Goal: Information Seeking & Learning: Learn about a topic

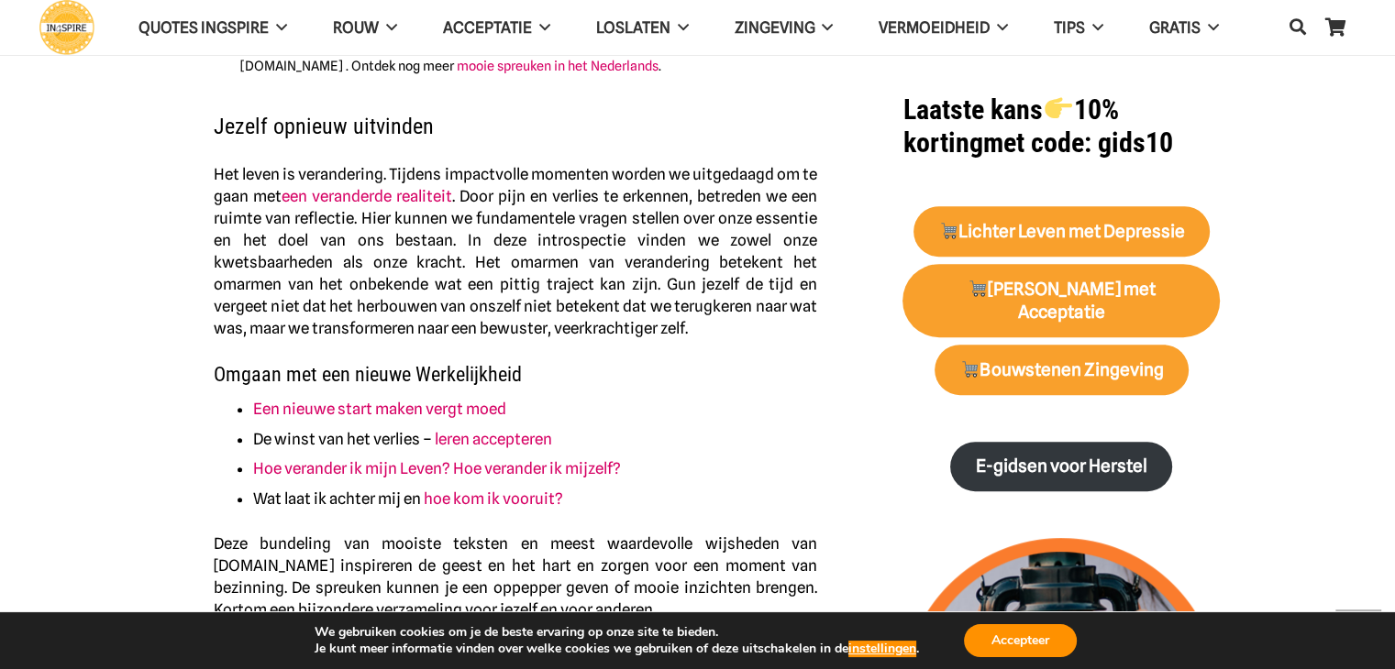
scroll to position [756, 0]
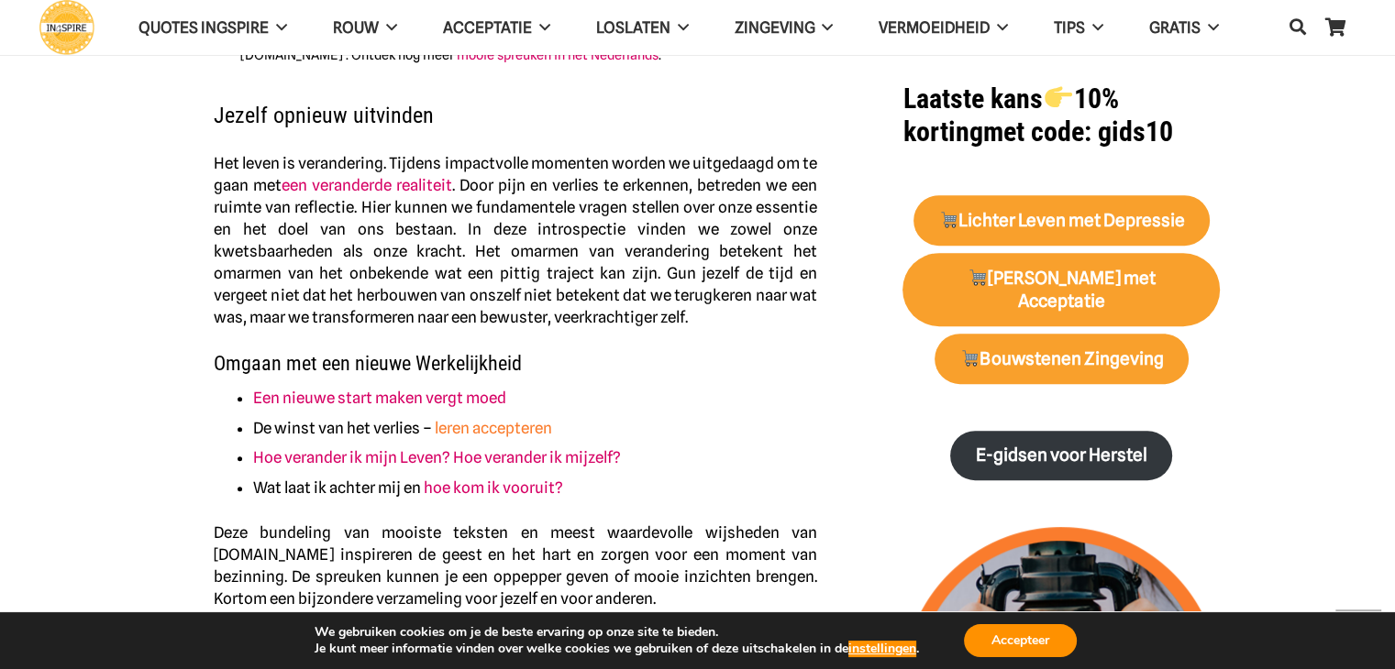
click at [511, 426] on link "leren accepteren" at bounding box center [493, 428] width 117 height 18
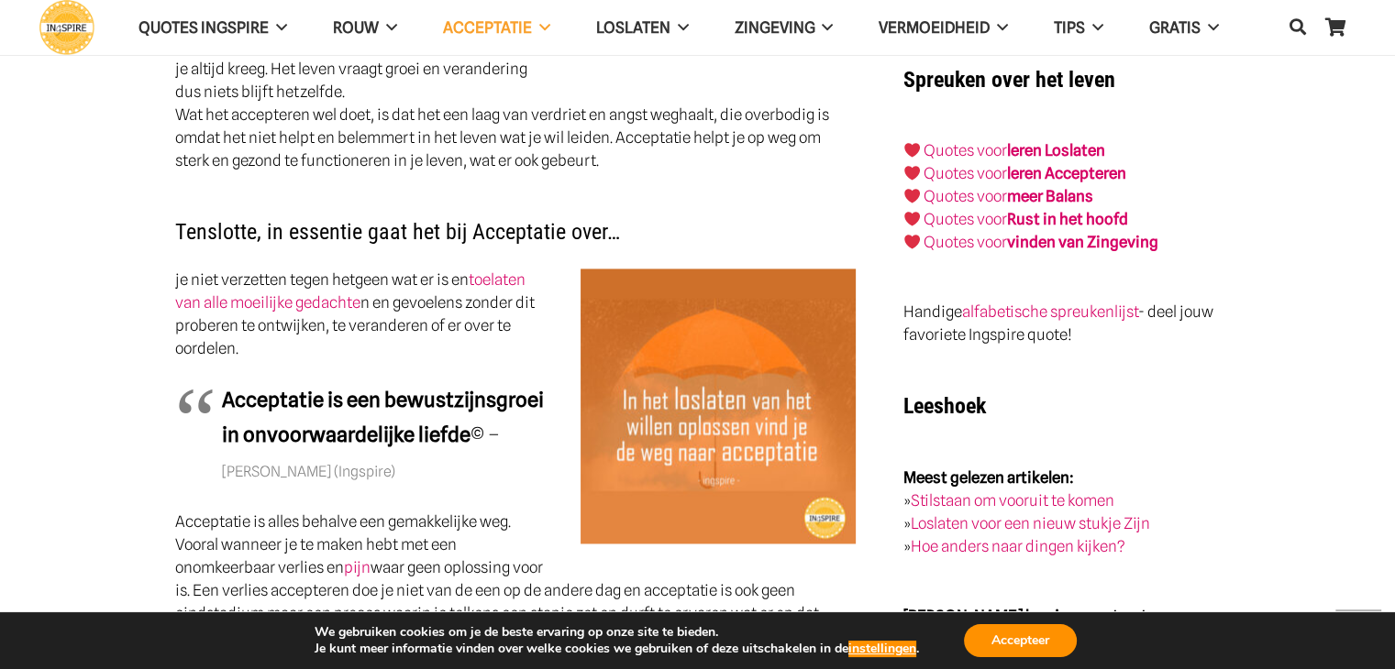
scroll to position [2593, 0]
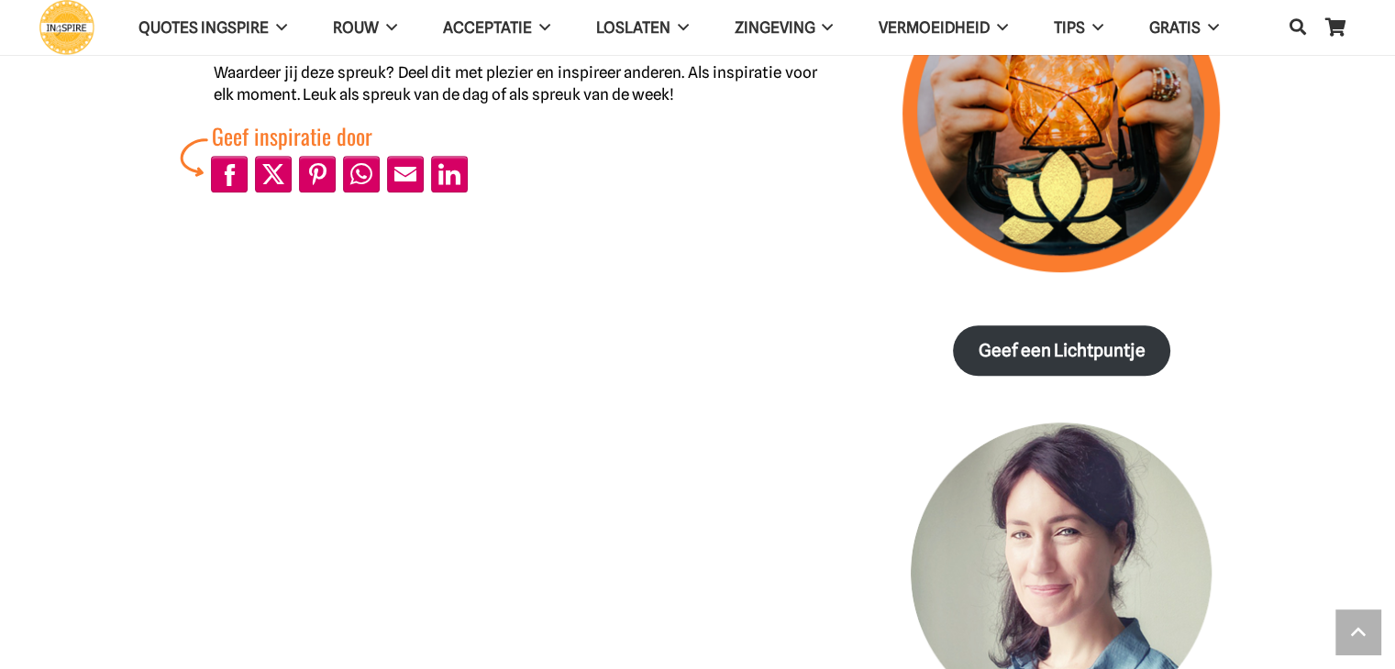
scroll to position [1328, 0]
